Goal: Navigation & Orientation: Go to known website

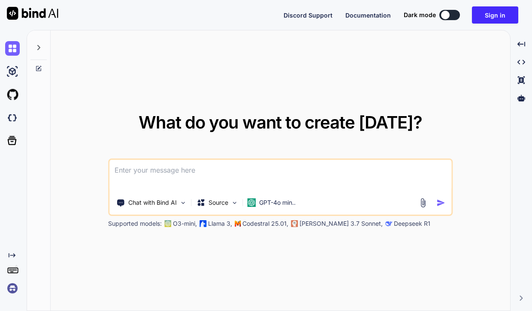
click at [14, 295] on img at bounding box center [12, 288] width 15 height 15
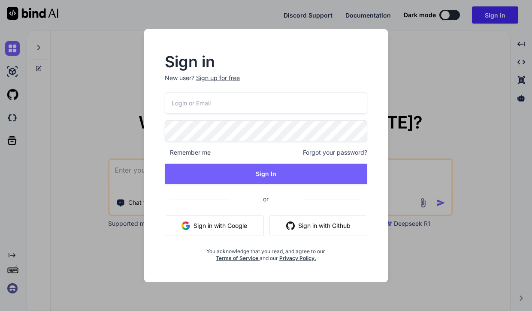
click at [220, 229] on button "Sign in with Google" at bounding box center [214, 226] width 99 height 21
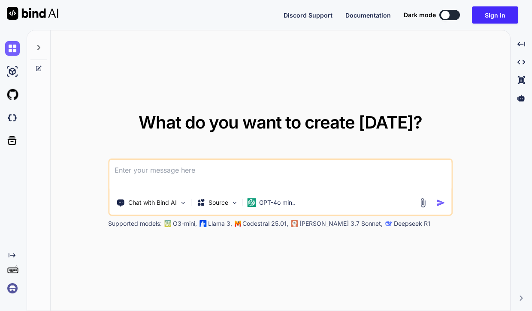
click at [13, 286] on img at bounding box center [12, 288] width 15 height 15
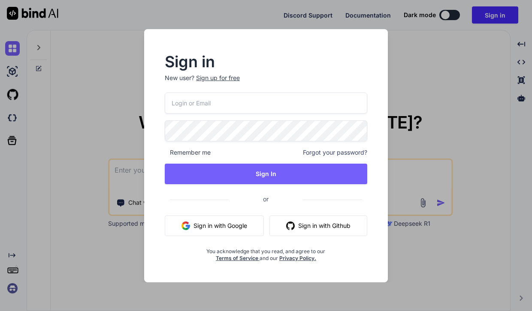
click at [202, 228] on button "Sign in with Google" at bounding box center [214, 226] width 99 height 21
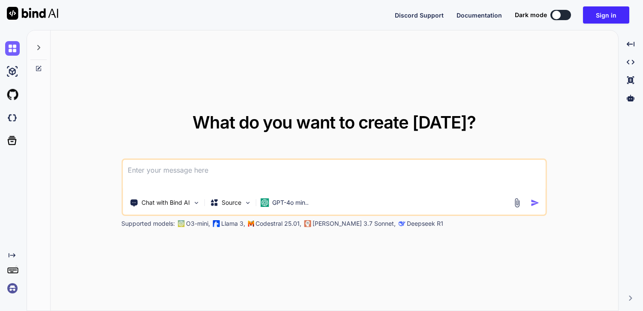
click at [12, 287] on img at bounding box center [12, 288] width 15 height 15
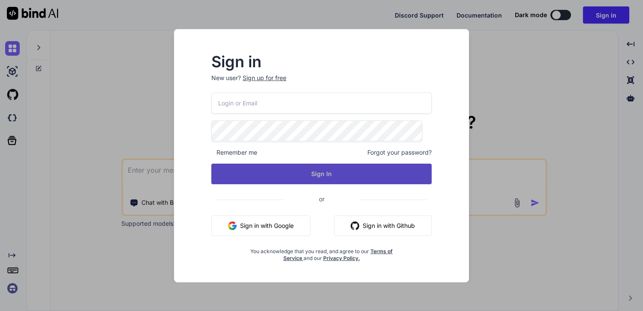
click at [291, 173] on button "Sign In" at bounding box center [321, 174] width 220 height 21
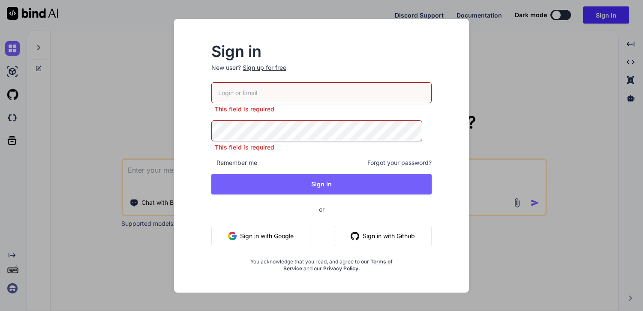
click at [263, 226] on button "Sign in with Google" at bounding box center [260, 236] width 99 height 21
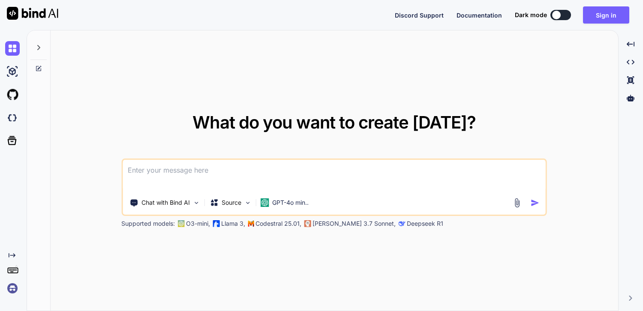
click at [17, 290] on img at bounding box center [12, 288] width 15 height 15
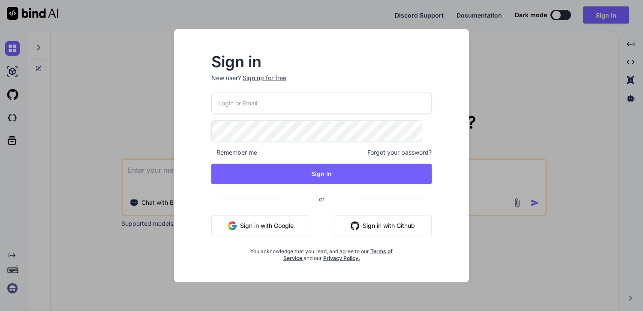
click at [262, 225] on button "Sign in with Google" at bounding box center [260, 226] width 99 height 21
